Goal: Task Accomplishment & Management: Manage account settings

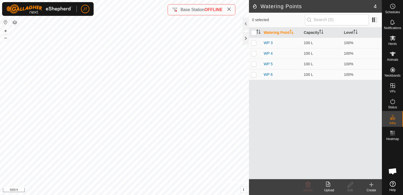
click at [228, 9] on icon at bounding box center [229, 9] width 4 height 4
checkbox input "false"
click at [243, 36] on div at bounding box center [246, 38] width 6 height 13
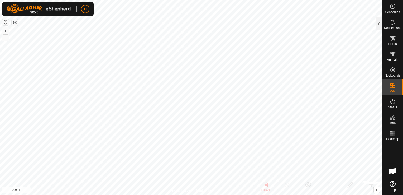
checkbox input "false"
click at [352, 0] on html "JT Schedules Notifications Herds Animals Neckbands VPs Status Infra Heatmap Hel…" at bounding box center [201, 97] width 403 height 195
checkbox input "false"
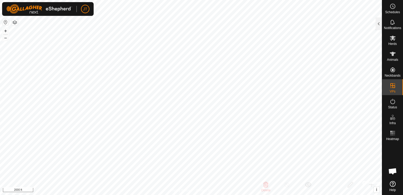
checkbox input "false"
checkbox input "true"
checkbox input "false"
checkbox input "true"
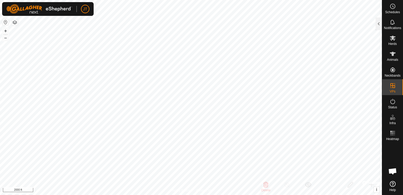
checkbox input "false"
checkbox input "true"
checkbox input "false"
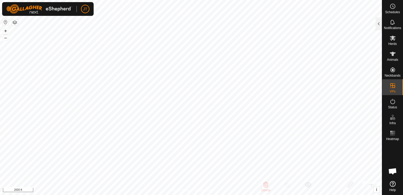
checkbox input "true"
checkbox input "false"
checkbox input "true"
checkbox input "false"
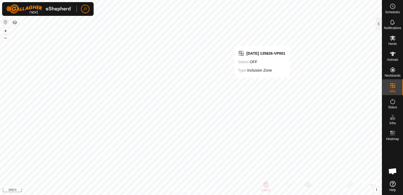
checkbox input "false"
checkbox input "true"
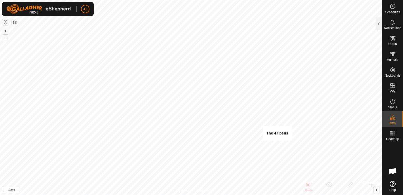
checkbox input "true"
checkbox input "false"
click at [380, 195] on html "JT Schedules Notifications Herds Animals Neckbands VPs Status Infra Heatmap Hel…" at bounding box center [201, 97] width 403 height 195
checkbox input "true"
checkbox input "false"
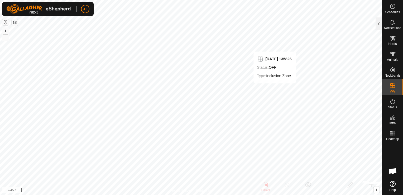
checkbox input "false"
checkbox input "true"
checkbox input "false"
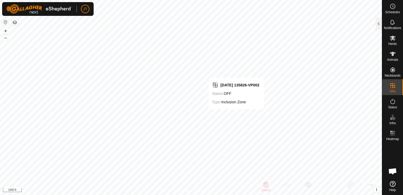
checkbox input "false"
